Goal: Find specific page/section: Find specific page/section

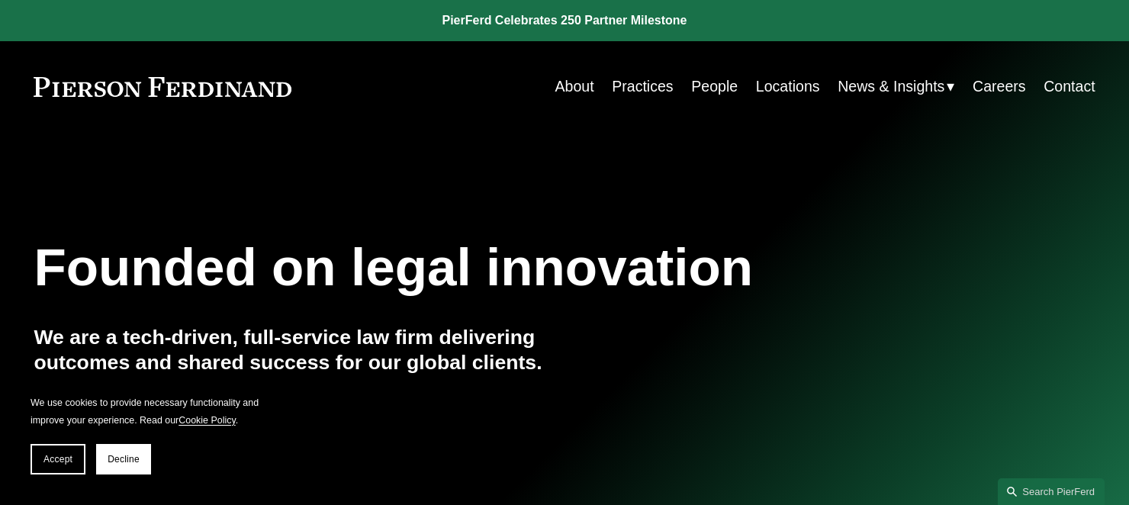
click at [712, 82] on link "People" at bounding box center [714, 87] width 47 height 30
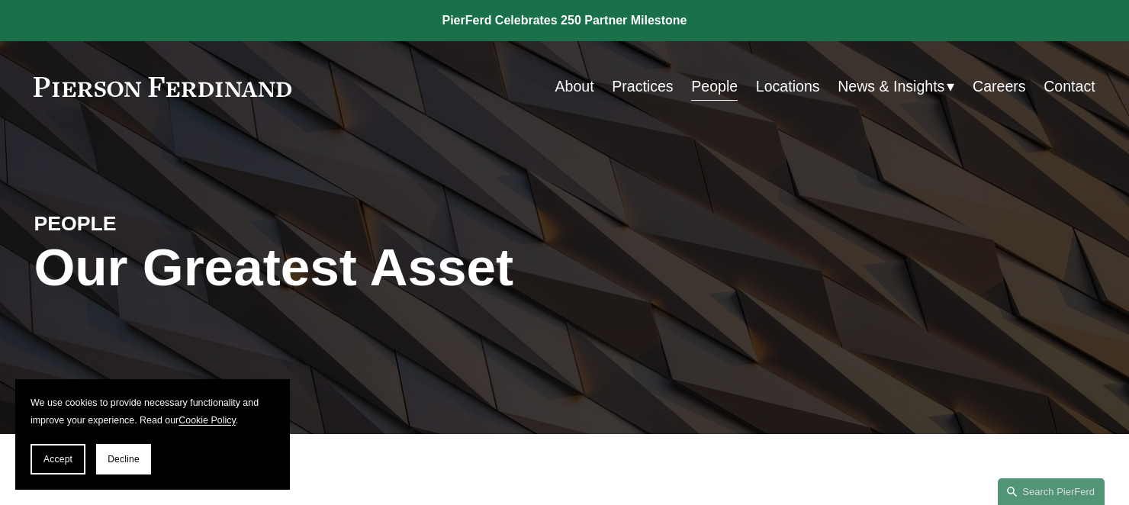
click at [786, 82] on link "Locations" at bounding box center [788, 87] width 64 height 30
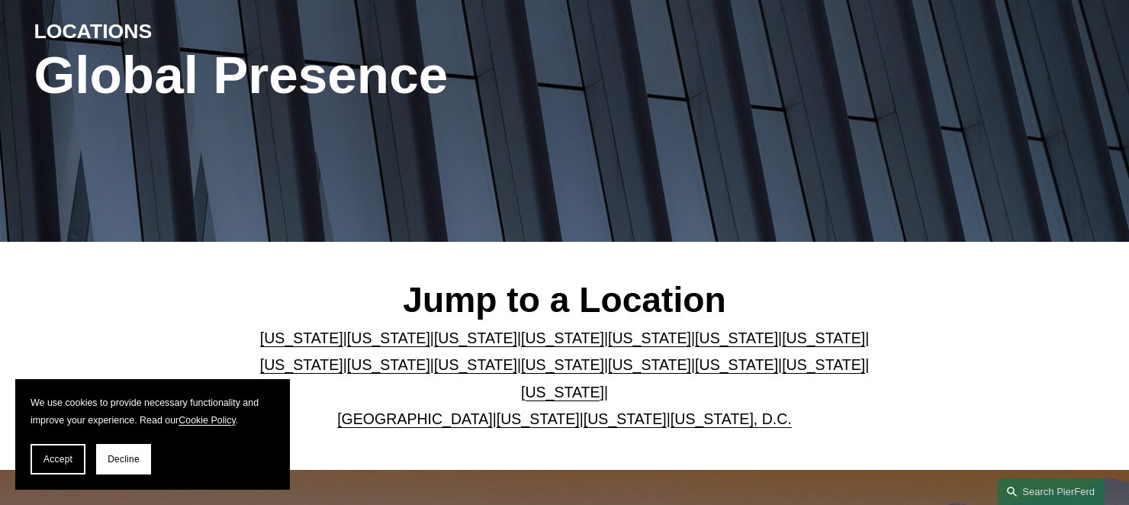
scroll to position [381, 0]
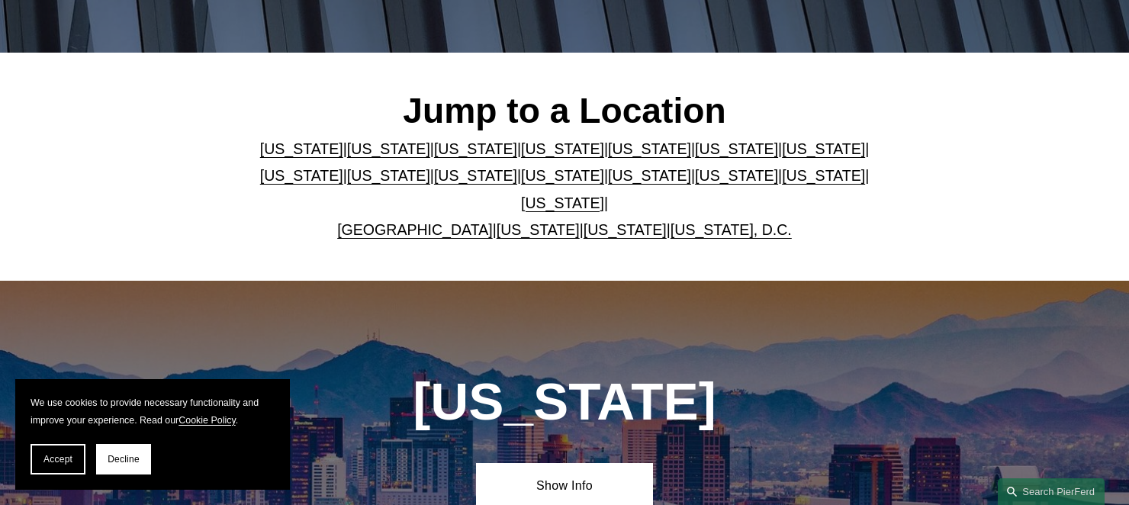
click at [604, 194] on link "[US_STATE]" at bounding box center [562, 202] width 83 height 17
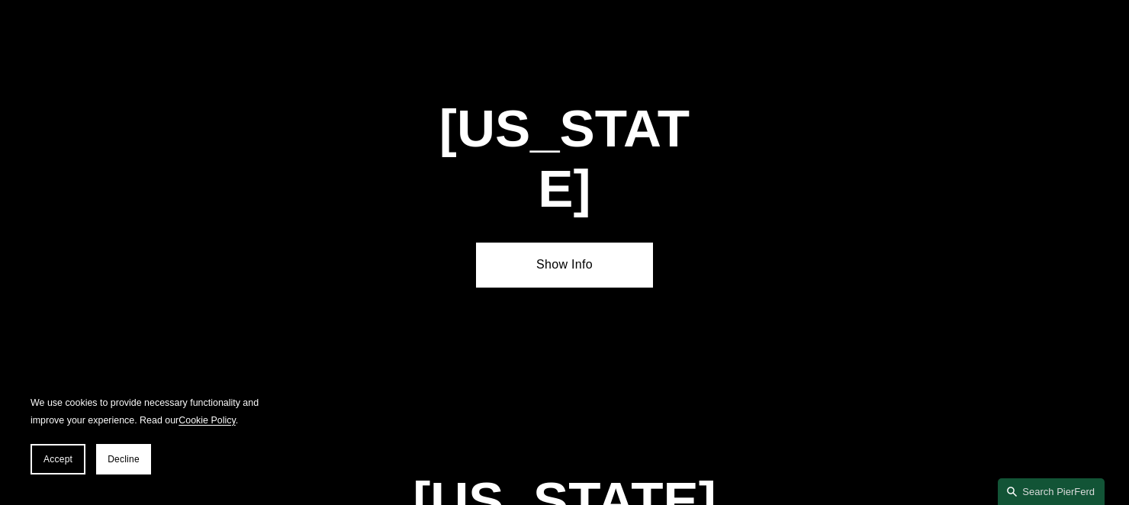
scroll to position [5148, 0]
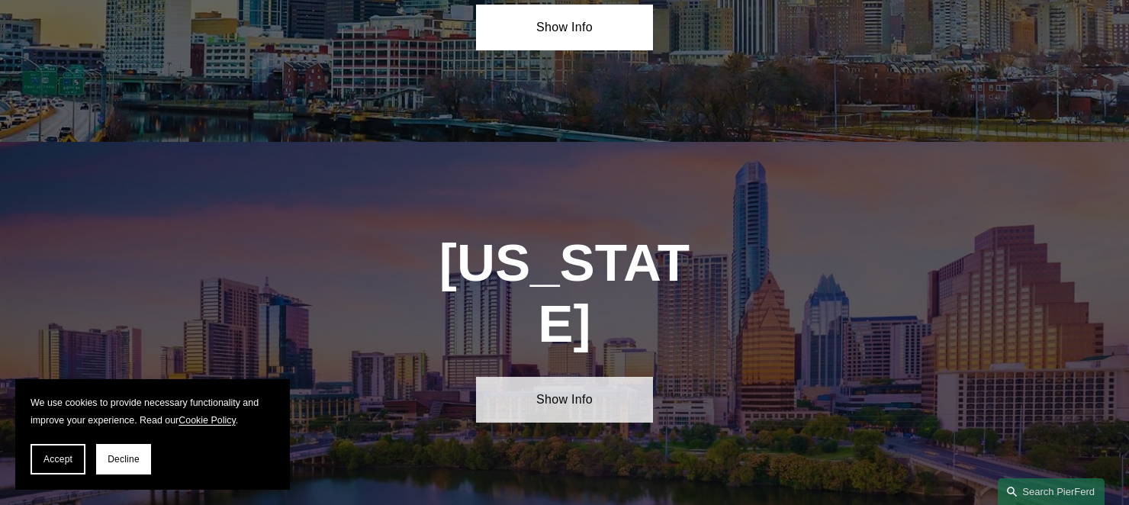
click at [549, 377] on link "Show Info" at bounding box center [564, 400] width 177 height 46
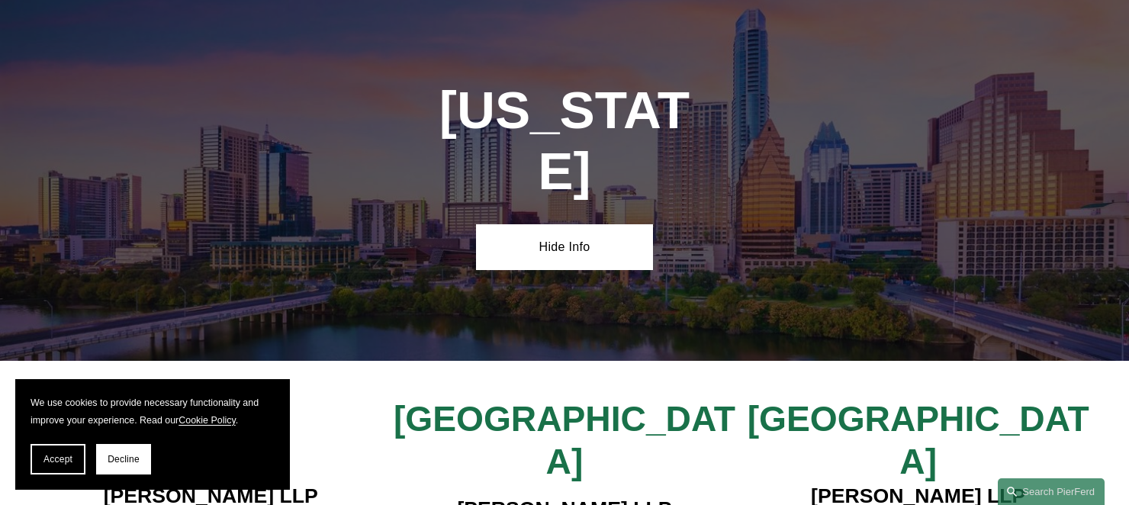
scroll to position [5377, 0]
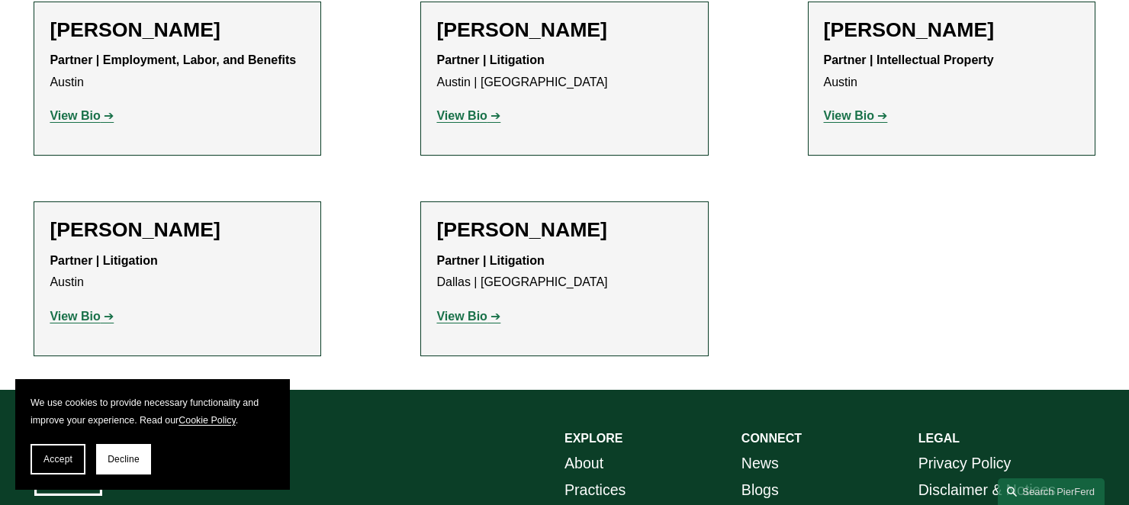
scroll to position [686, 0]
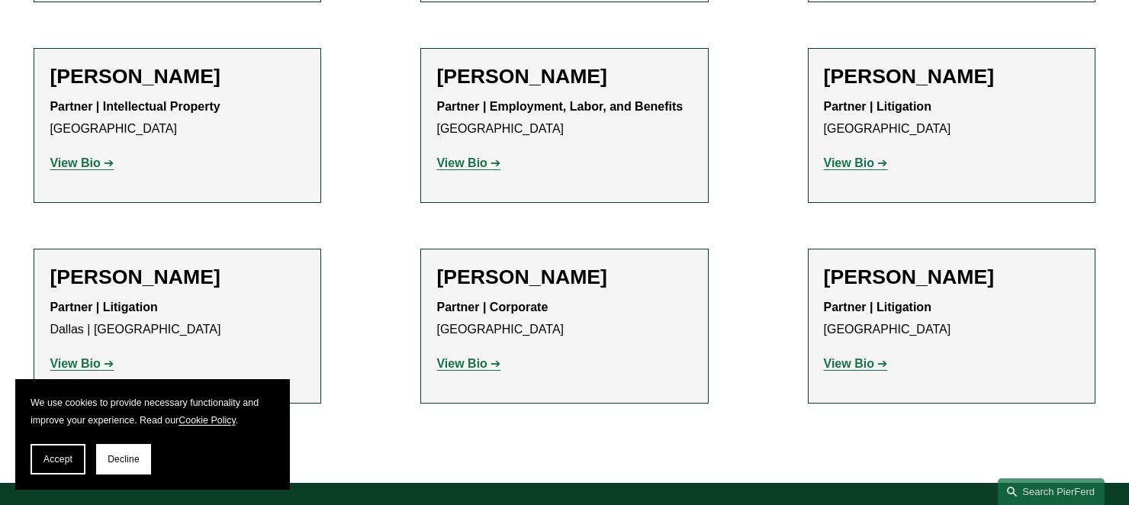
scroll to position [915, 0]
